Goal: Information Seeking & Learning: Learn about a topic

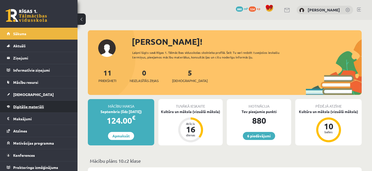
click at [41, 106] on span "Digitālie materiāli" at bounding box center [28, 106] width 31 height 5
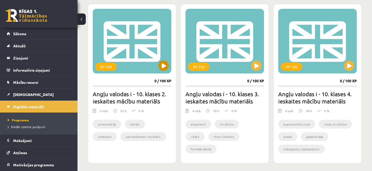
scroll to position [147, 0]
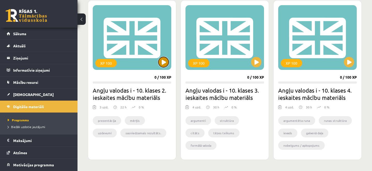
click at [166, 62] on button at bounding box center [164, 62] width 10 height 10
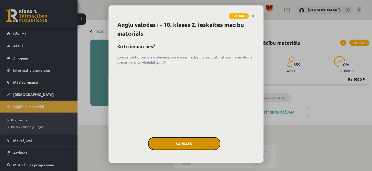
click at [193, 144] on button "Sapratu" at bounding box center [184, 143] width 72 height 13
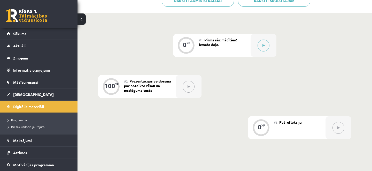
scroll to position [111, 0]
click at [263, 45] on icon at bounding box center [264, 45] width 2 height 3
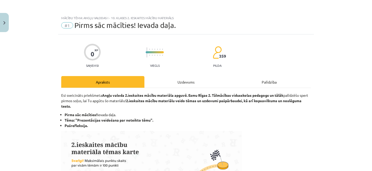
click at [181, 84] on div "Uzdevums" at bounding box center [186, 82] width 83 height 12
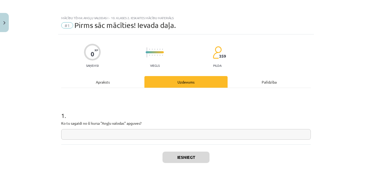
scroll to position [13, 0]
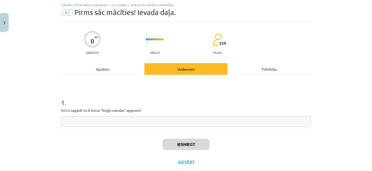
click at [131, 123] on input "text" at bounding box center [186, 121] width 250 height 11
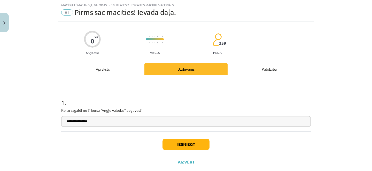
type input "**********"
click at [187, 139] on button "Iesniegt" at bounding box center [186, 144] width 47 height 11
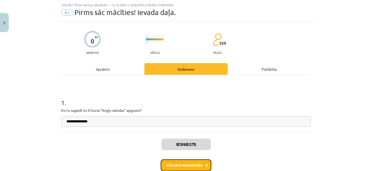
click at [172, 164] on button "Nākamā nodarbība" at bounding box center [186, 165] width 51 height 12
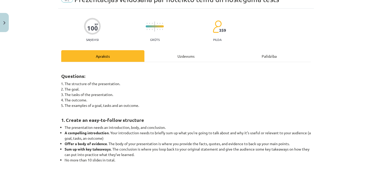
scroll to position [26, 0]
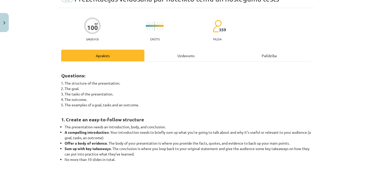
click at [184, 57] on div "Uzdevums" at bounding box center [186, 56] width 83 height 12
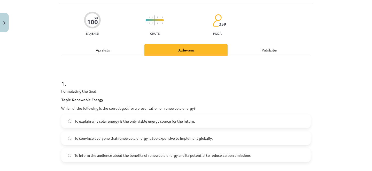
scroll to position [0, 0]
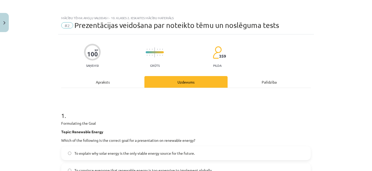
click at [109, 83] on div "Apraksts" at bounding box center [102, 82] width 83 height 12
